Goal: Task Accomplishment & Management: Use online tool/utility

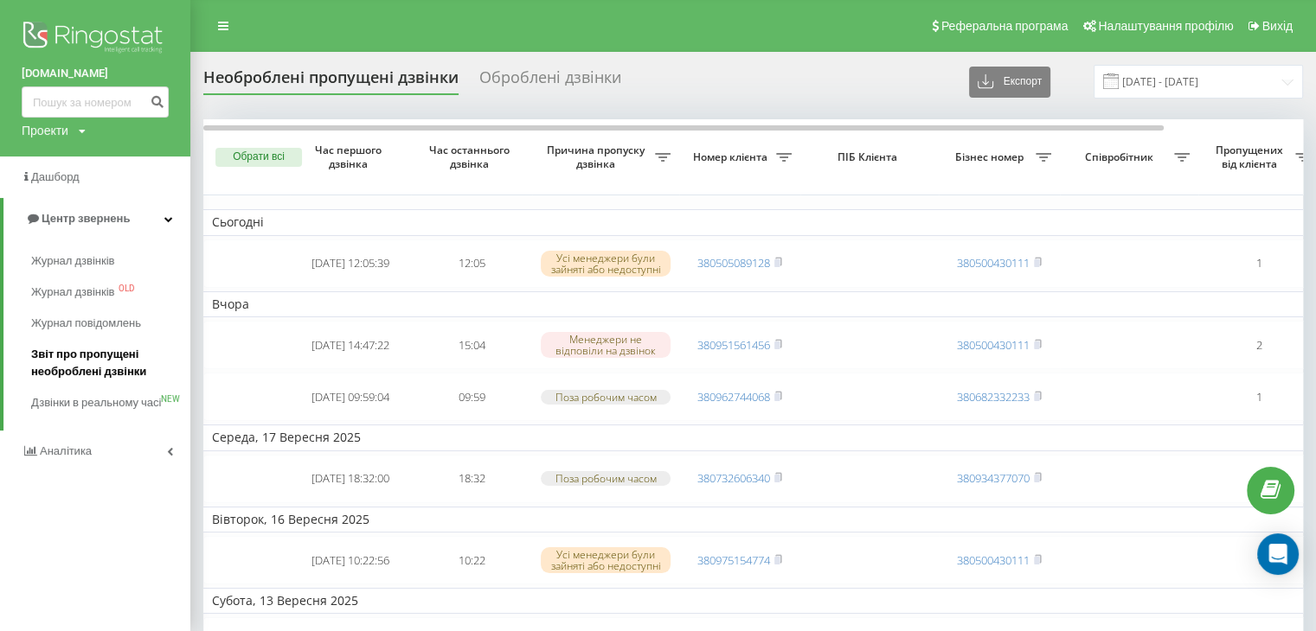
click at [34, 373] on span "Звіт про пропущені необроблені дзвінки" at bounding box center [106, 363] width 151 height 35
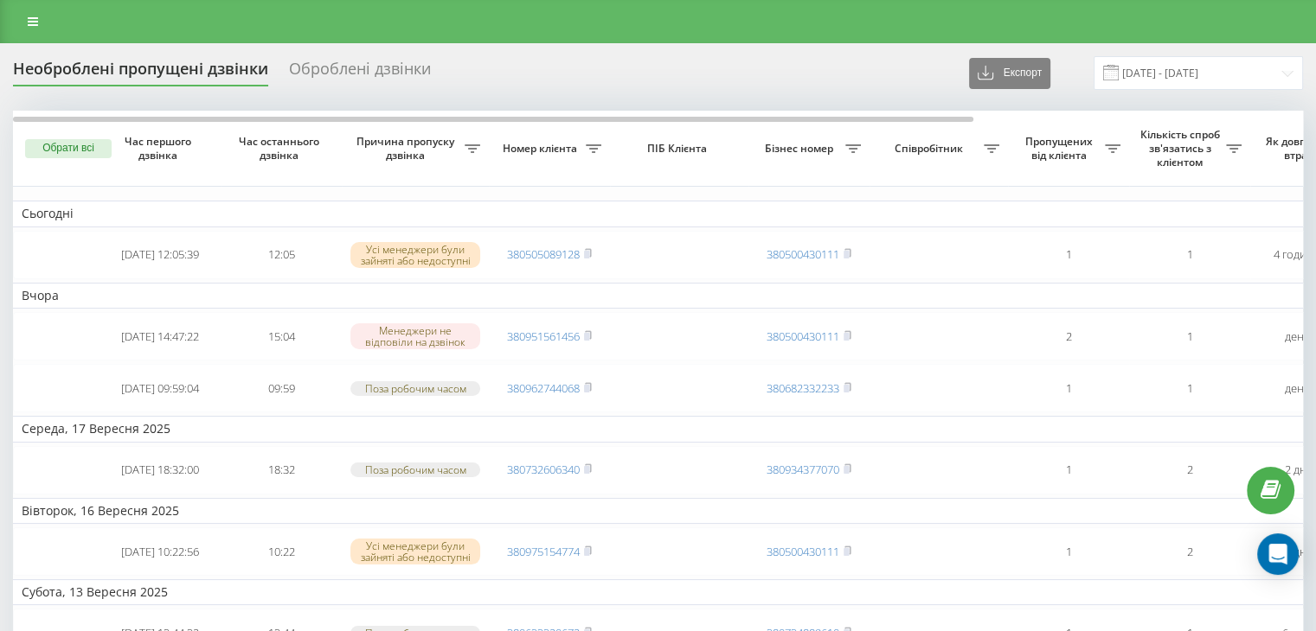
click at [14, 16] on div at bounding box center [658, 21] width 1316 height 43
click at [22, 22] on link at bounding box center [32, 22] width 31 height 24
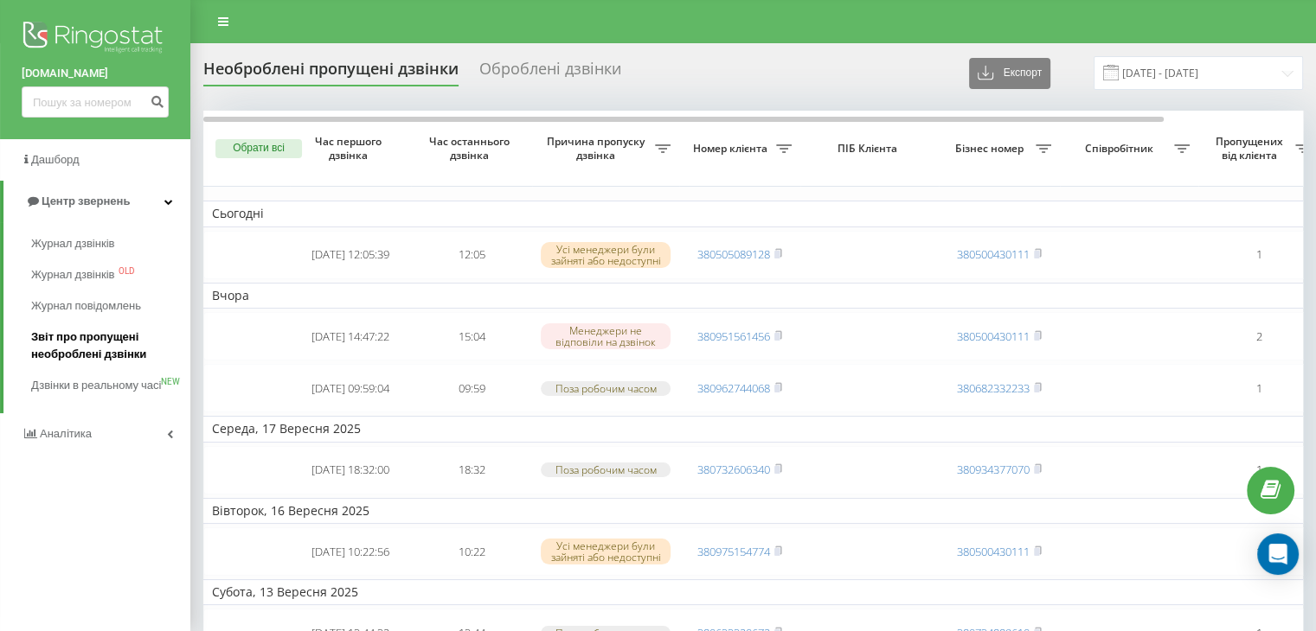
click at [63, 349] on span "Звіт про пропущені необроблені дзвінки" at bounding box center [106, 346] width 151 height 35
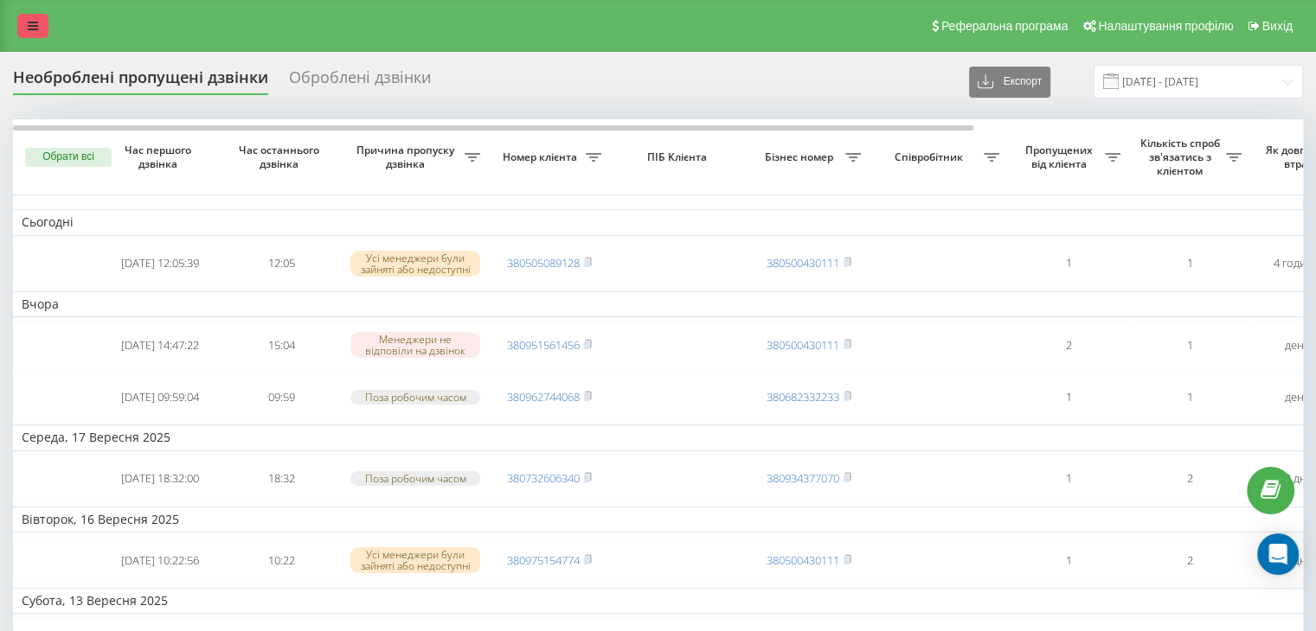
click at [35, 22] on icon at bounding box center [33, 26] width 10 height 12
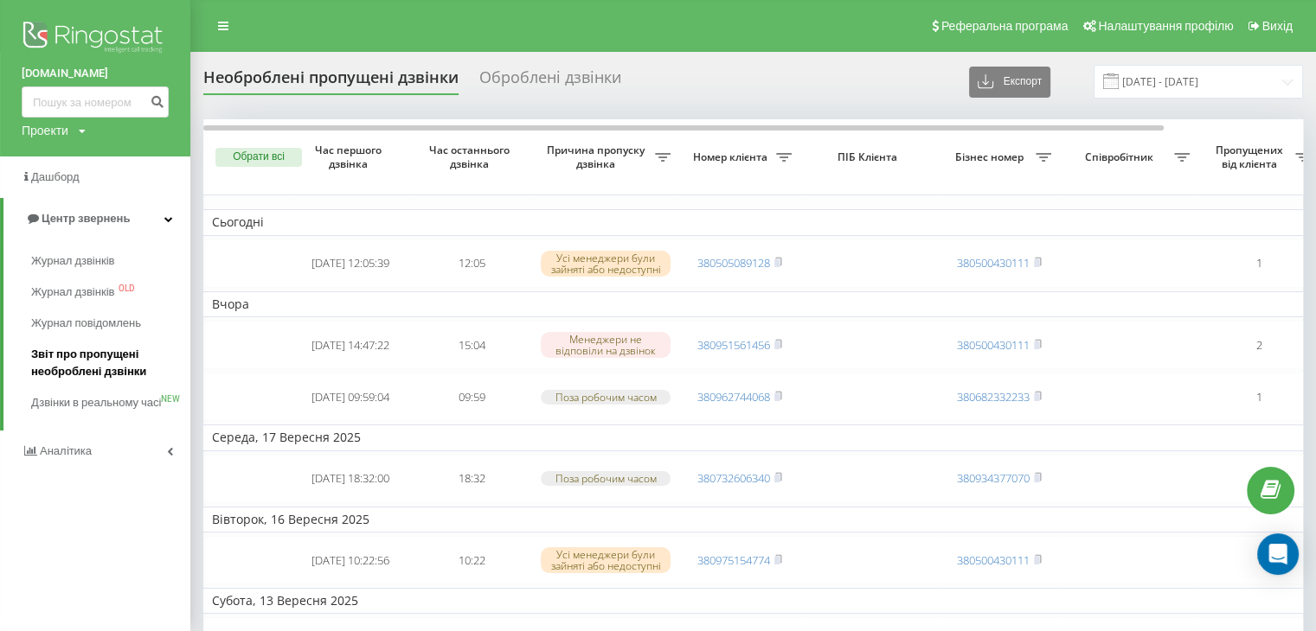
click at [105, 357] on span "Звіт про пропущені необроблені дзвінки" at bounding box center [106, 363] width 151 height 35
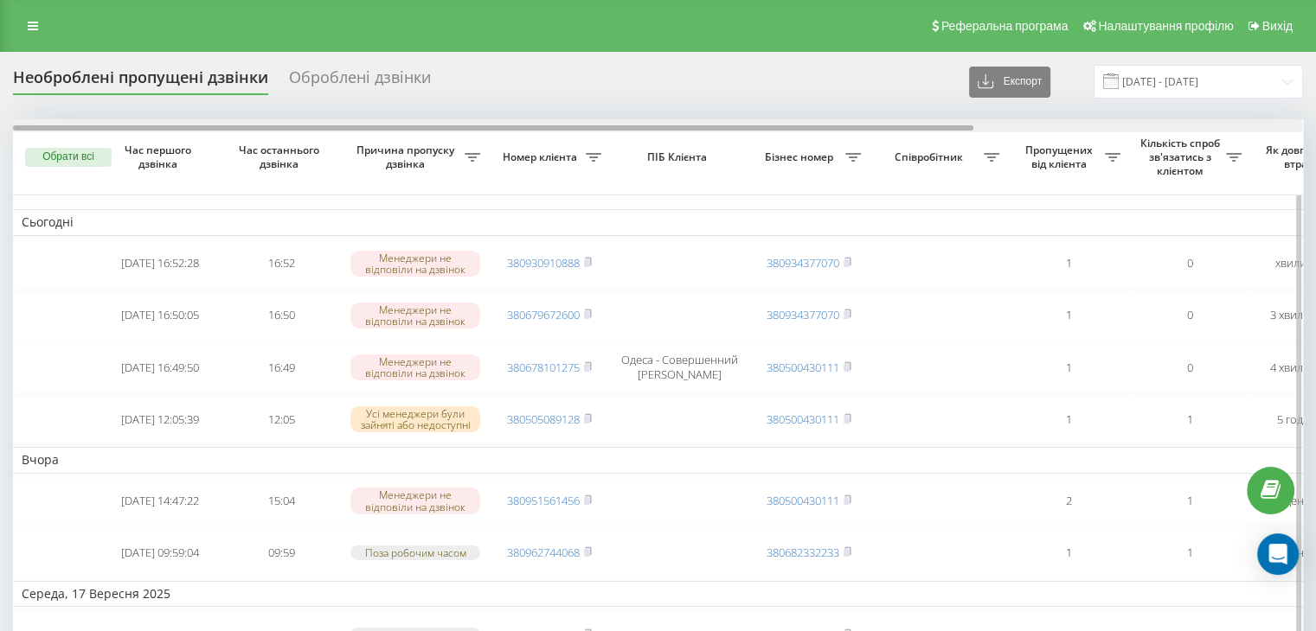
scroll to position [0, 439]
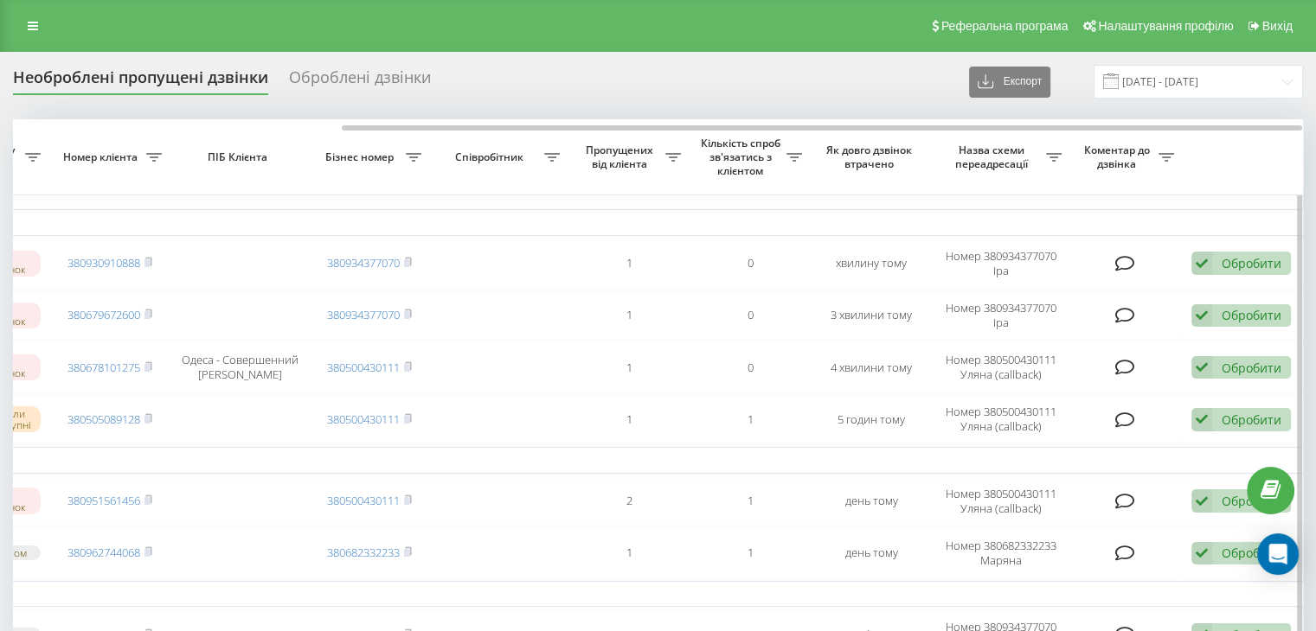
drag, startPoint x: 848, startPoint y: 125, endPoint x: 971, endPoint y: 148, distance: 125.0
click at [904, 129] on div at bounding box center [658, 125] width 1289 height 13
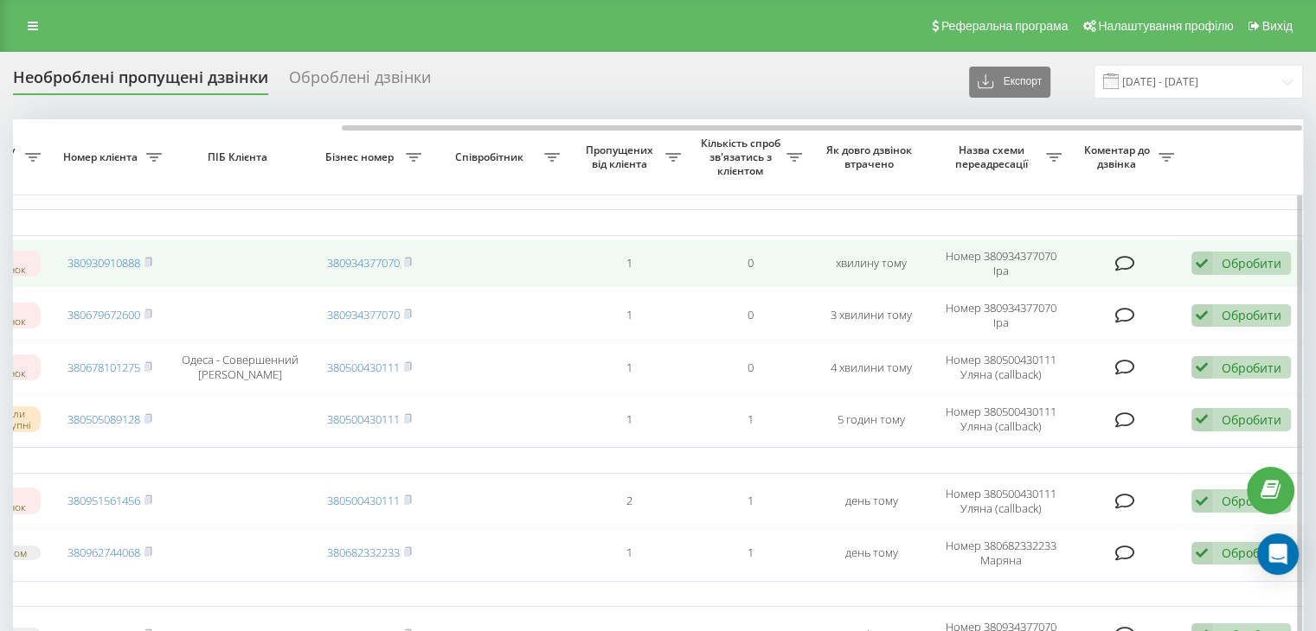
click at [1257, 265] on div "Обробити" at bounding box center [1251, 263] width 60 height 16
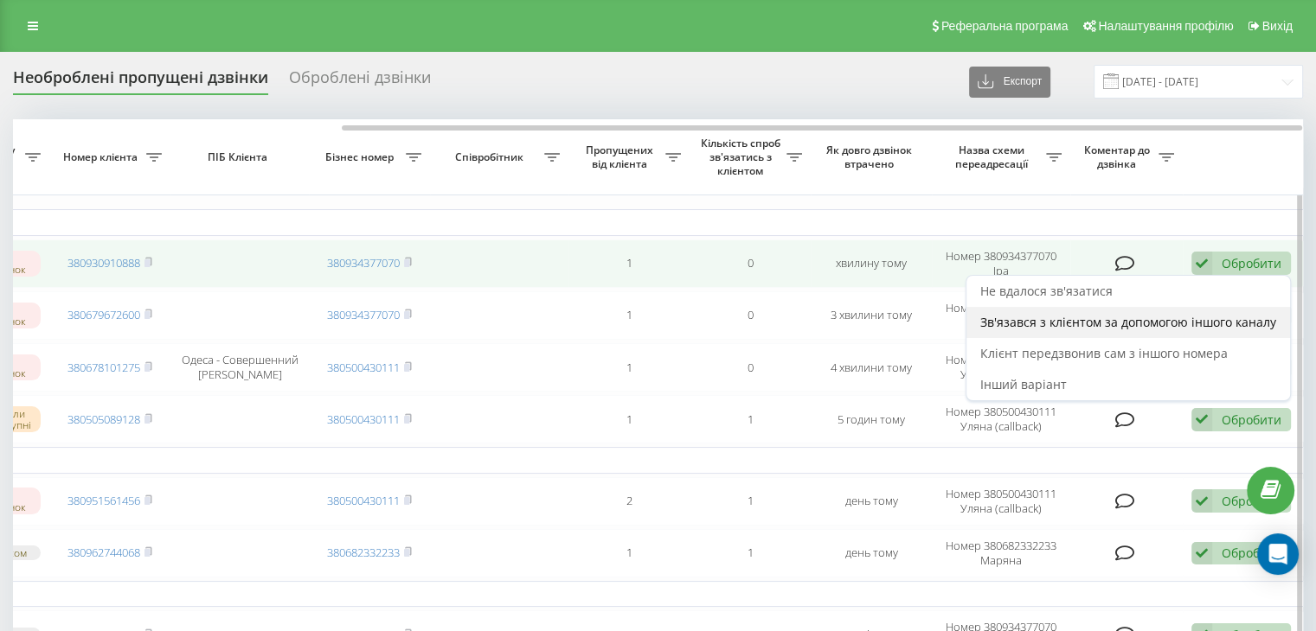
click at [1098, 322] on span "Зв'язався з клієнтом за допомогою іншого каналу" at bounding box center [1128, 322] width 296 height 16
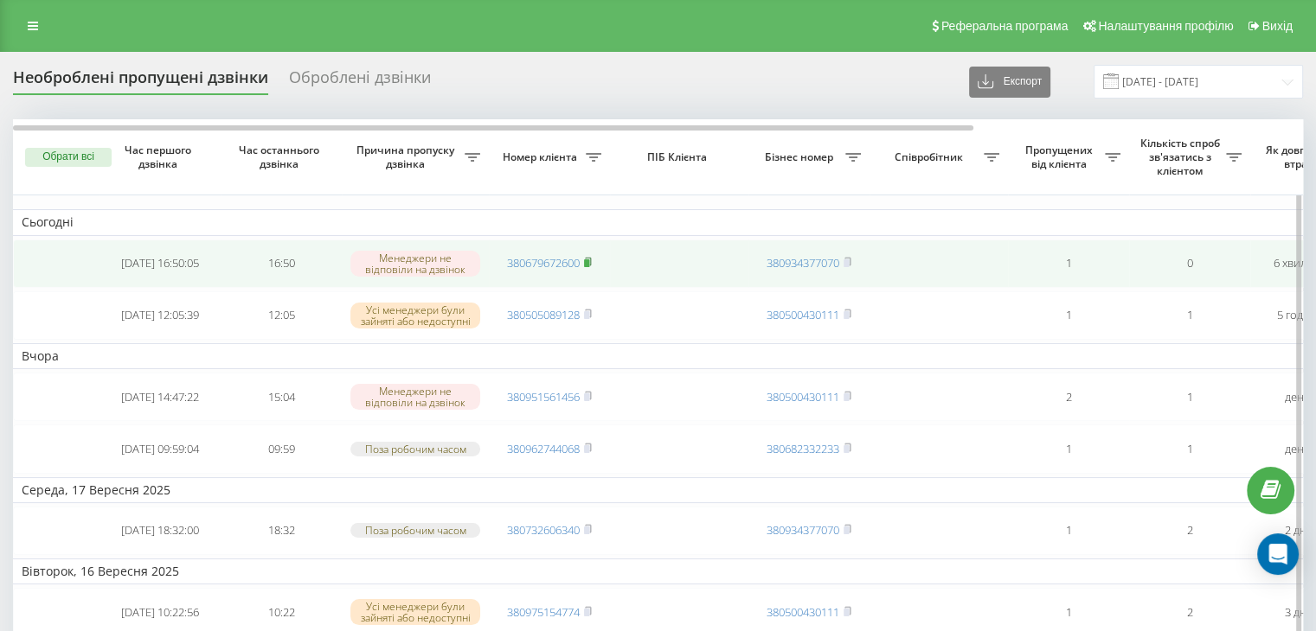
click at [588, 260] on rect at bounding box center [586, 264] width 5 height 8
